Goal: Task Accomplishment & Management: Complete application form

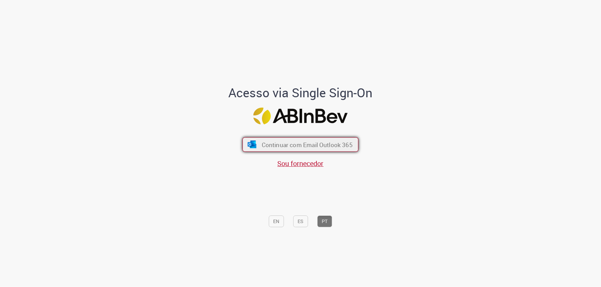
click at [320, 145] on span "Continuar com Email Outlook 365" at bounding box center [307, 145] width 91 height 8
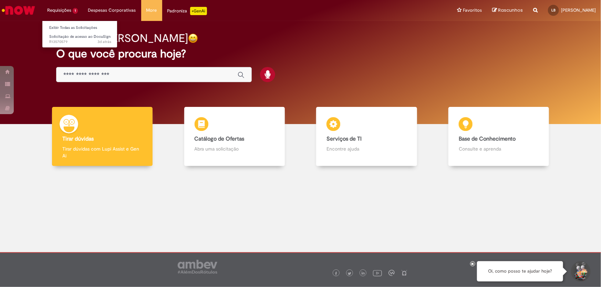
click at [64, 8] on li "Requisições 1 Exibir Todas as Solicitações Solicitação de acesso ao DocuSign 3d…" at bounding box center [62, 10] width 41 height 21
click at [77, 37] on span "Solicitação de acesso ao DocuSign" at bounding box center [79, 36] width 61 height 5
